Goal: Information Seeking & Learning: Learn about a topic

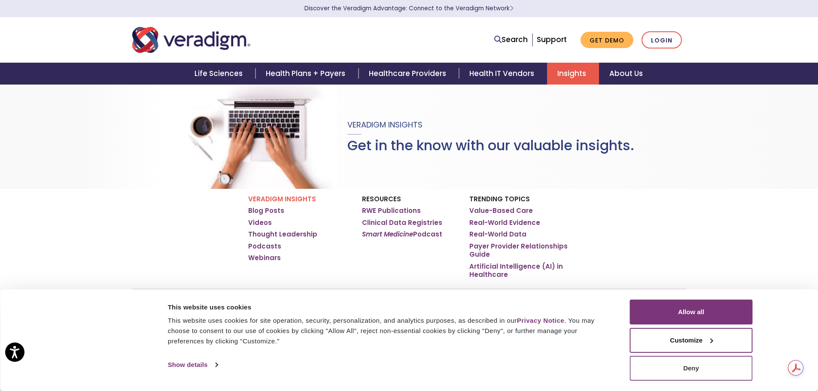
click at [676, 364] on button "Deny" at bounding box center [691, 368] width 123 height 25
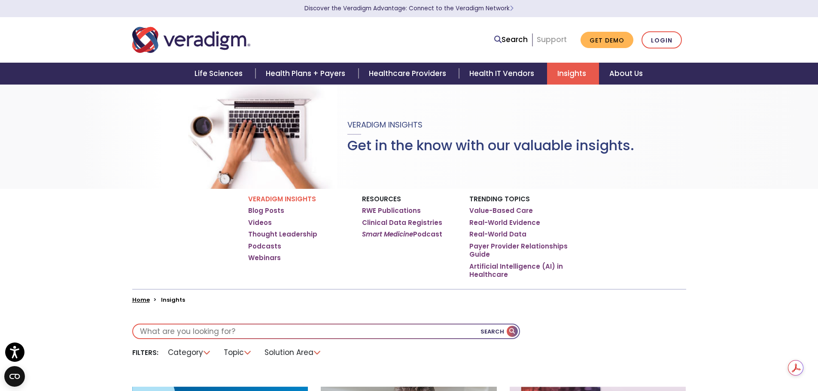
click at [552, 39] on link "Support" at bounding box center [552, 39] width 30 height 10
